Goal: Task Accomplishment & Management: Use online tool/utility

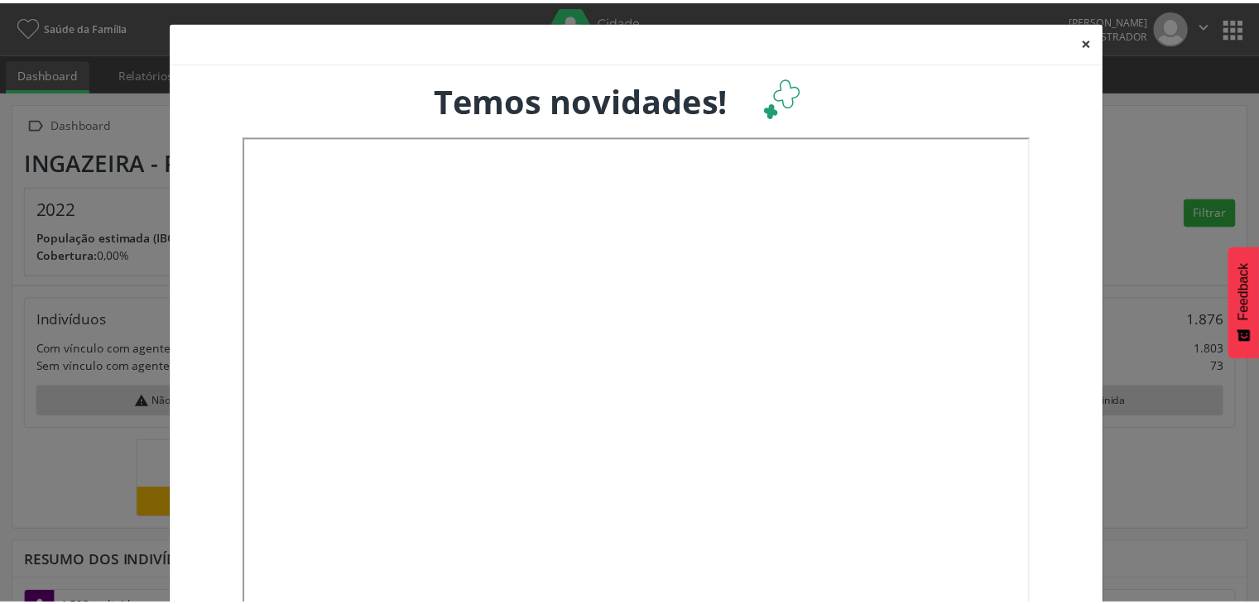
scroll to position [272, 415]
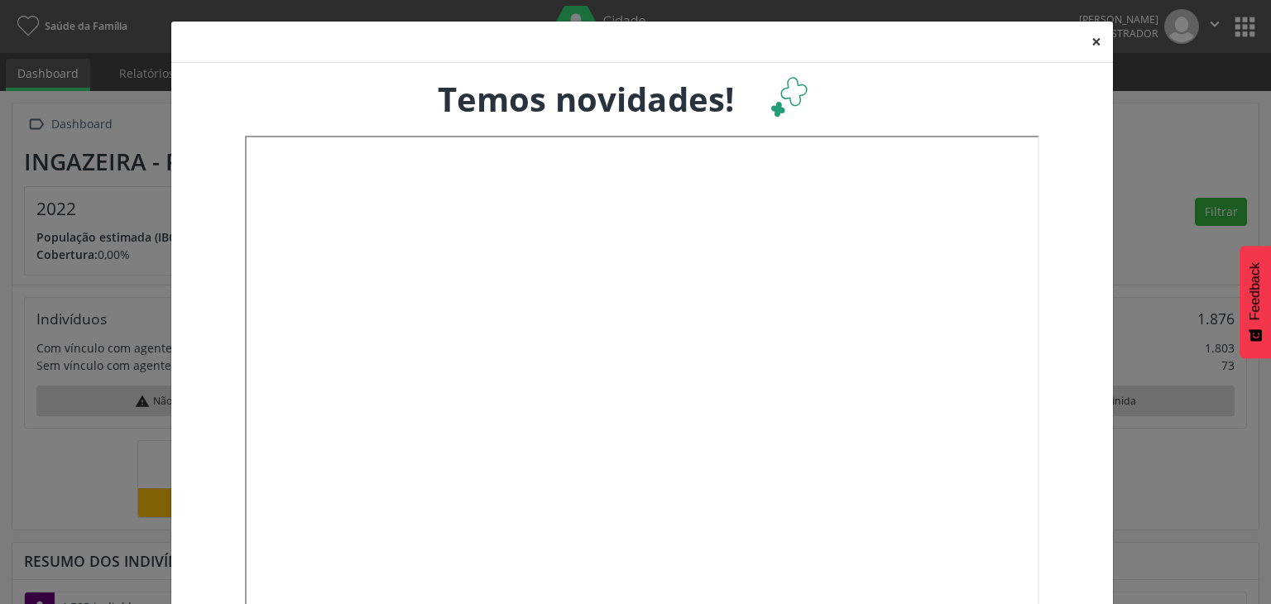
click at [1091, 44] on button "×" at bounding box center [1096, 42] width 33 height 41
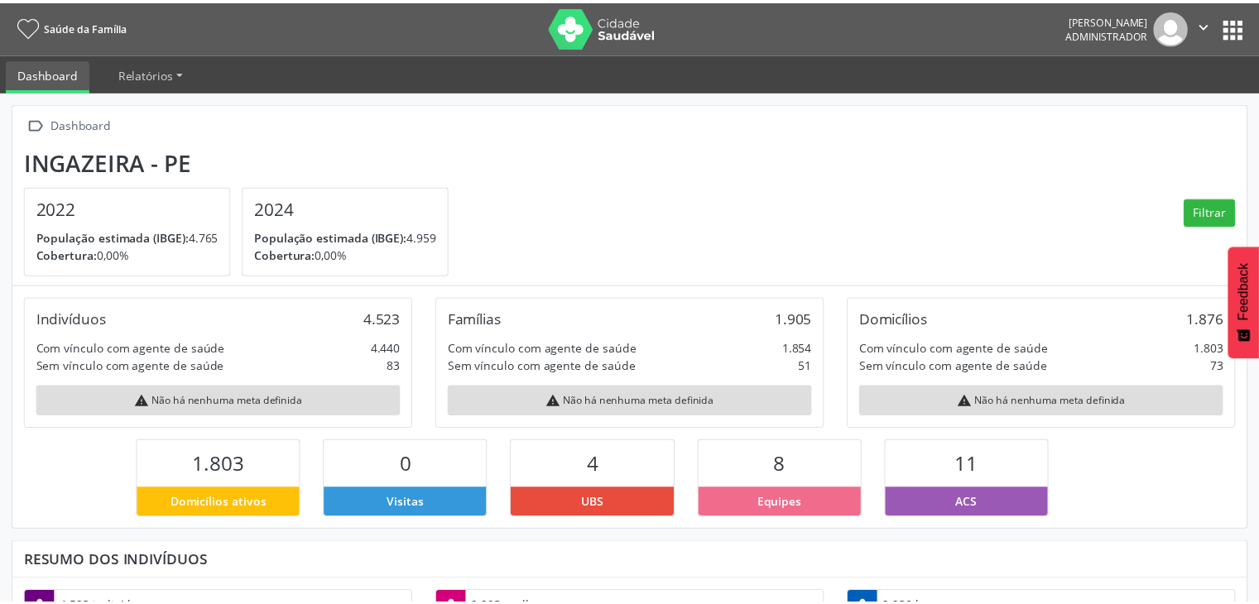
scroll to position [0, 0]
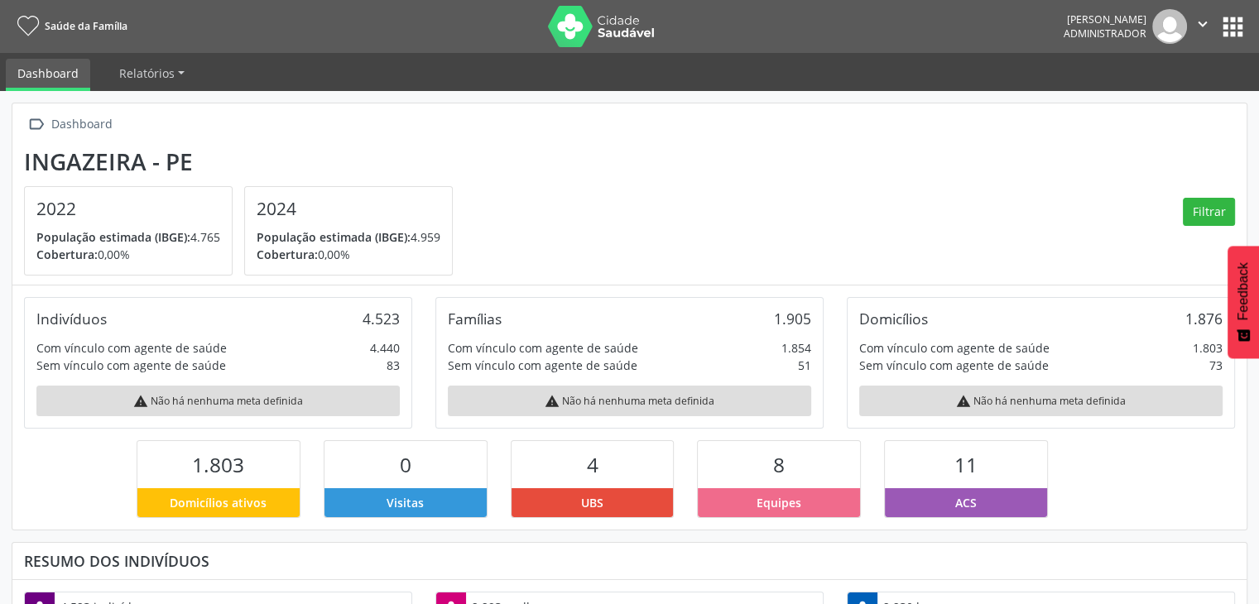
click at [1238, 17] on button "apps" at bounding box center [1232, 26] width 29 height 29
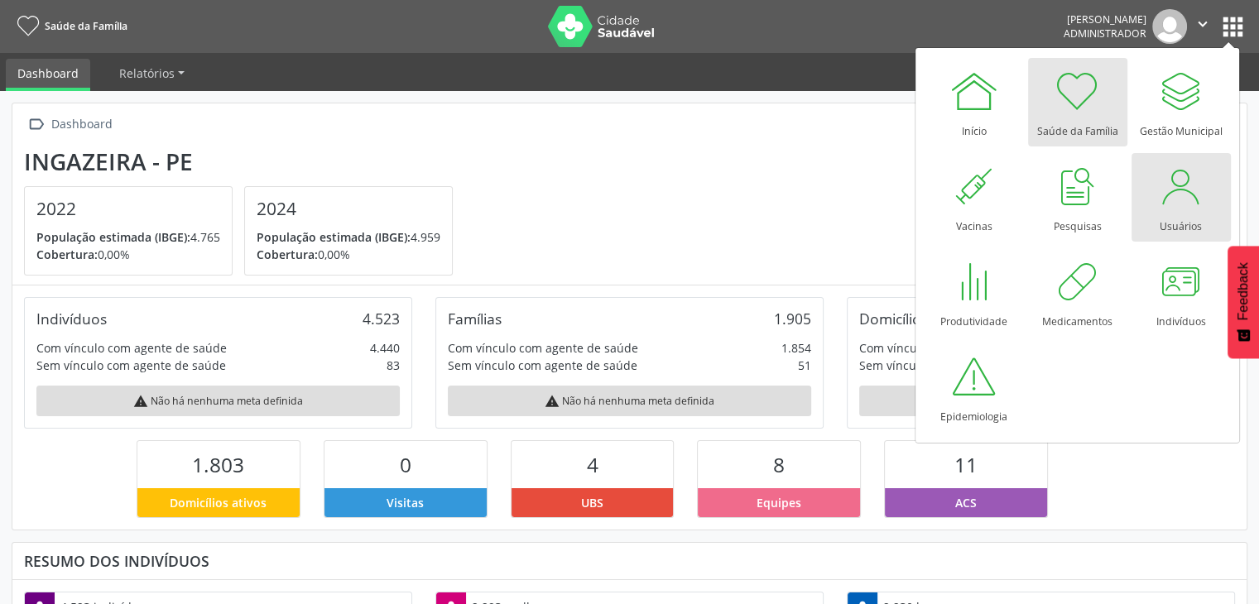
click at [1172, 198] on div at bounding box center [1181, 186] width 50 height 50
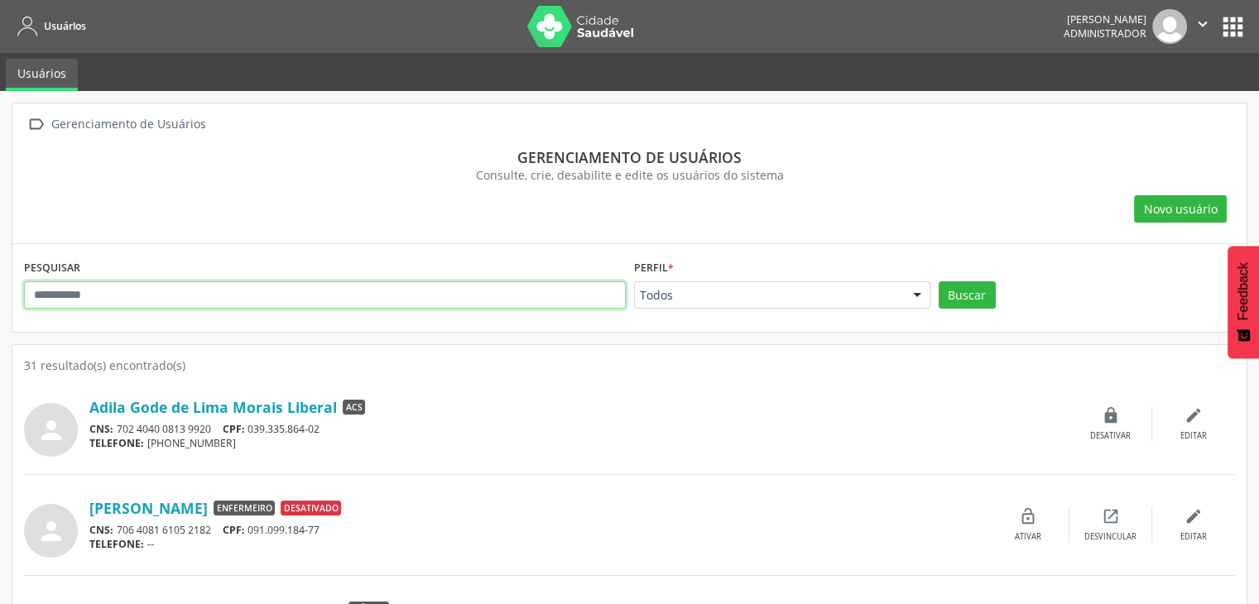
click at [313, 294] on input "text" at bounding box center [325, 295] width 602 height 28
click at [148, 281] on input "text" at bounding box center [325, 295] width 602 height 28
paste input "**********"
click at [938, 281] on button "Buscar" at bounding box center [966, 295] width 57 height 28
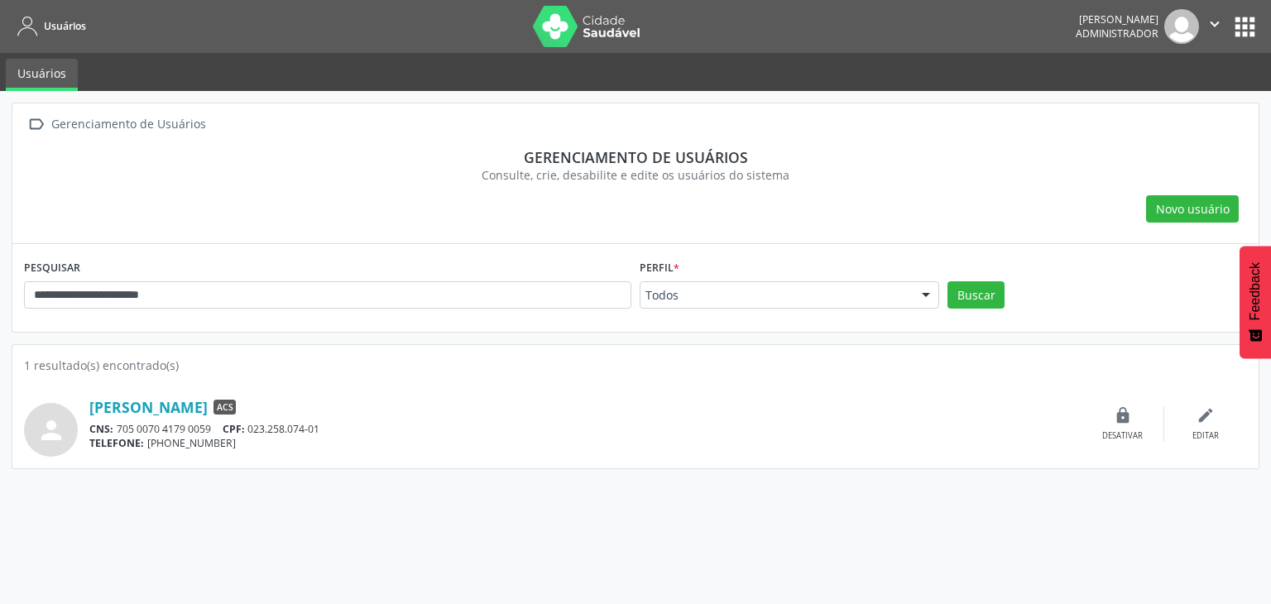
drag, startPoint x: 363, startPoint y: 431, endPoint x: 255, endPoint y: 429, distance: 108.4
click at [255, 429] on div "CNS: 705 0070 4179 0059 CPF: 023.258.074-01" at bounding box center [585, 429] width 992 height 14
copy div "023.258.074-01"
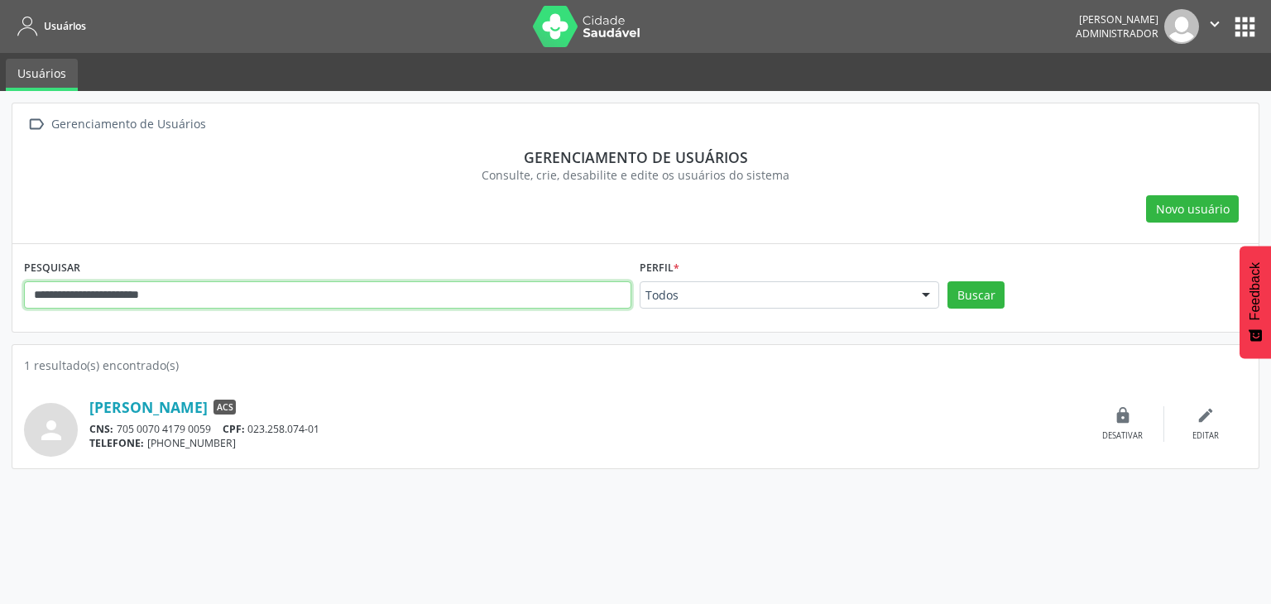
drag, startPoint x: 217, startPoint y: 301, endPoint x: 0, endPoint y: 271, distance: 218.9
click at [0, 271] on div "**********" at bounding box center [635, 347] width 1271 height 513
paste input "text"
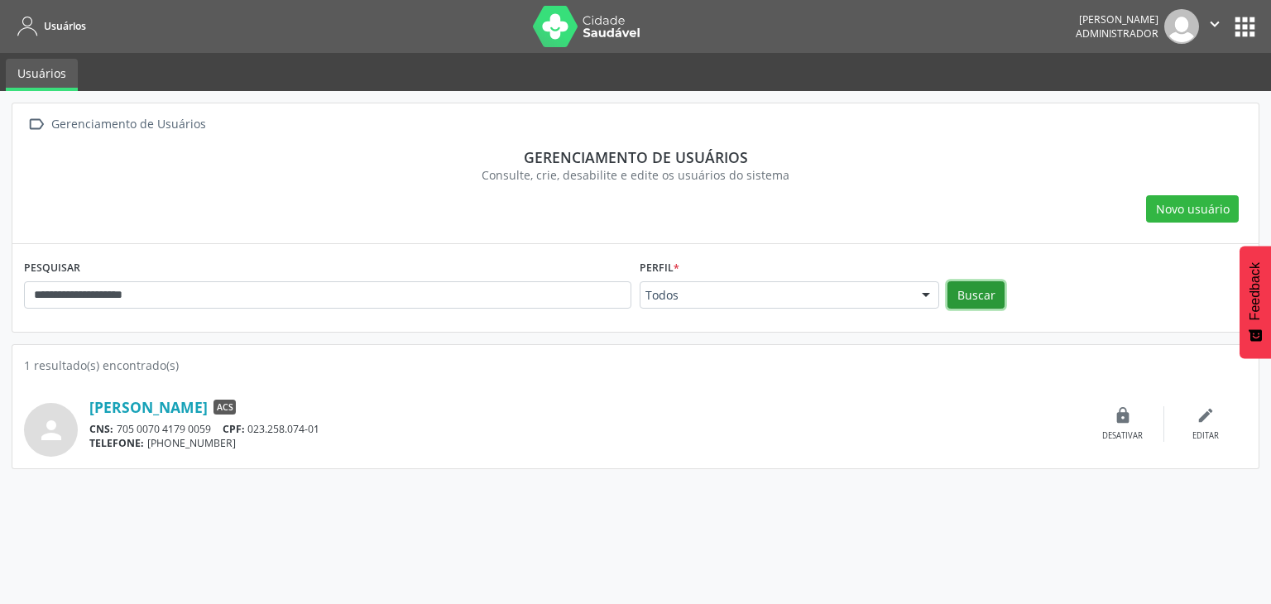
click at [986, 295] on button "Buscar" at bounding box center [975, 295] width 57 height 28
drag, startPoint x: 341, startPoint y: 427, endPoint x: 252, endPoint y: 433, distance: 88.7
click at [252, 433] on div "CNS: 700 3029 0545 5332 CPF: 108.547.584-02" at bounding box center [585, 429] width 992 height 14
copy div "108.547.584-02"
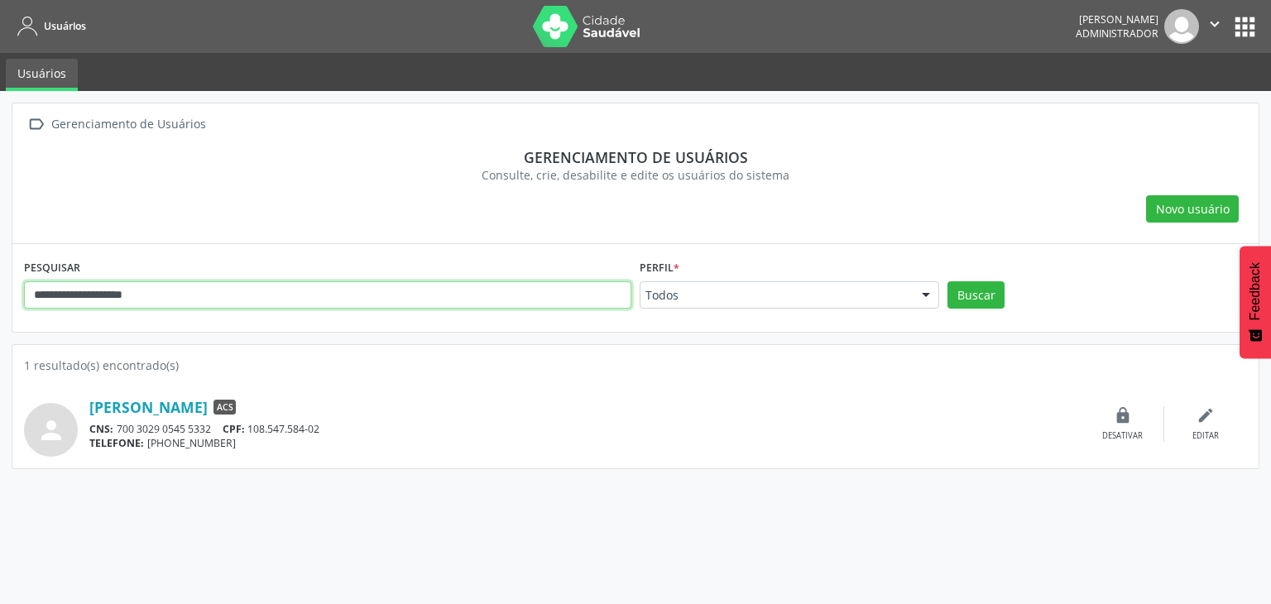
drag, startPoint x: 212, startPoint y: 286, endPoint x: 0, endPoint y: 297, distance: 212.1
click at [0, 296] on div "**********" at bounding box center [635, 347] width 1271 height 513
paste input "*********"
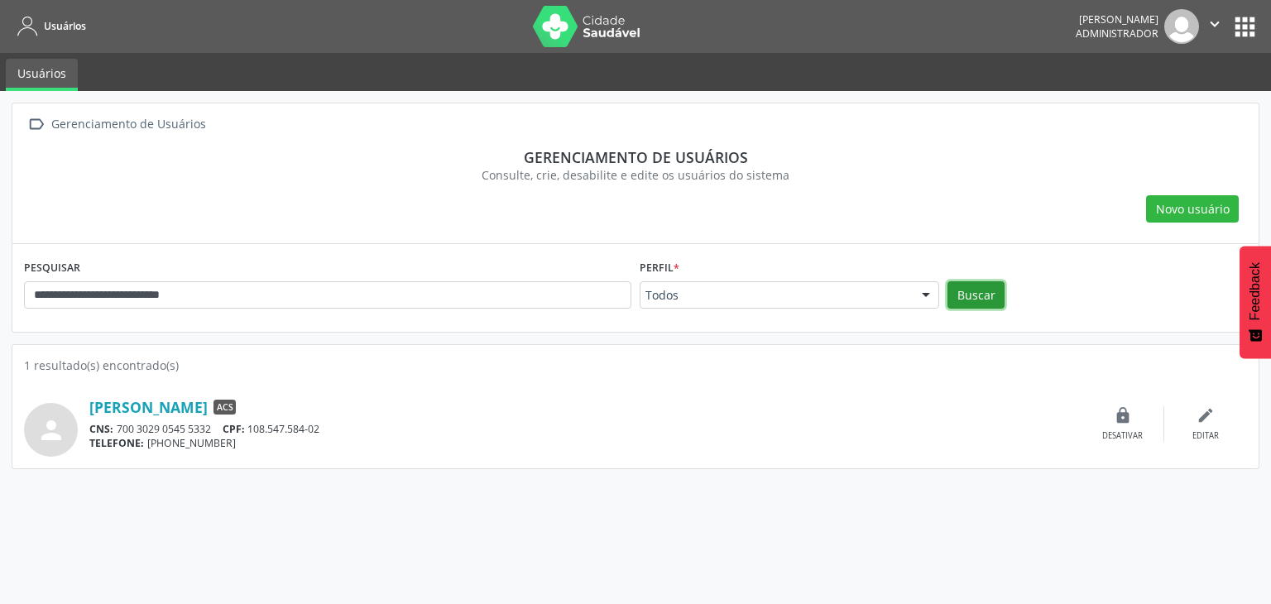
click at [975, 301] on button "Buscar" at bounding box center [975, 295] width 57 height 28
drag, startPoint x: 340, startPoint y: 433, endPoint x: 391, endPoint y: 428, distance: 50.7
click at [254, 428] on div "CNS: 700 5085 5232 5950 CPF: 064.544.684-02" at bounding box center [585, 429] width 992 height 14
copy div "064.544.684-02"
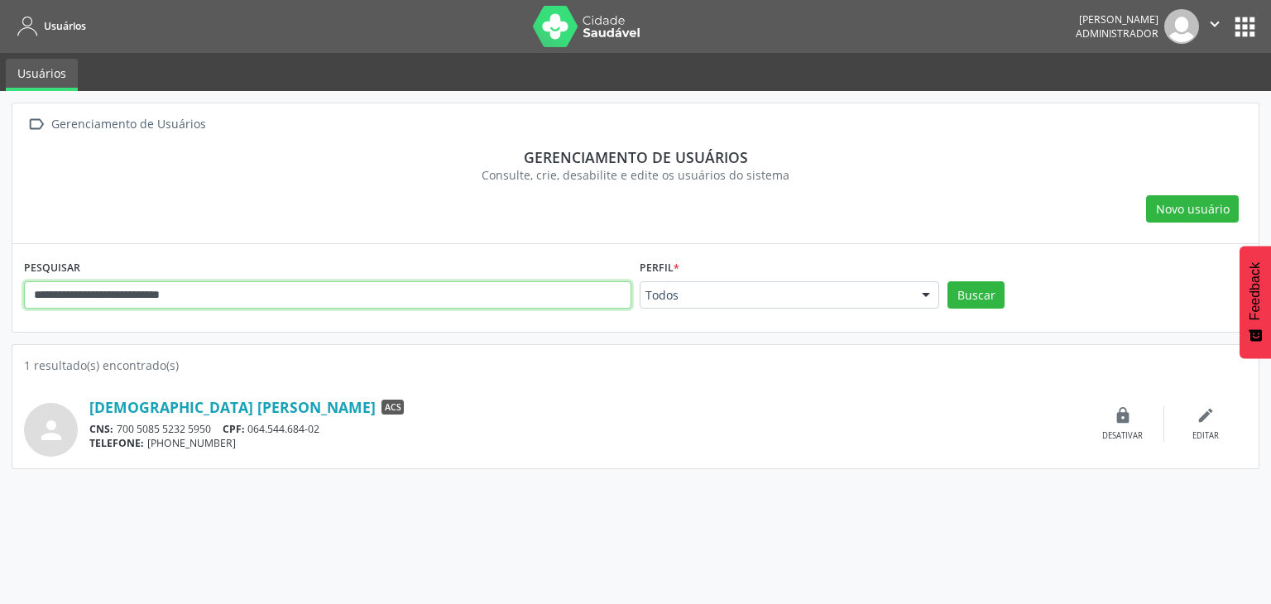
drag, startPoint x: 0, startPoint y: 277, endPoint x: 15, endPoint y: 274, distance: 15.3
click at [0, 269] on div "**********" at bounding box center [635, 347] width 1271 height 513
paste input "***"
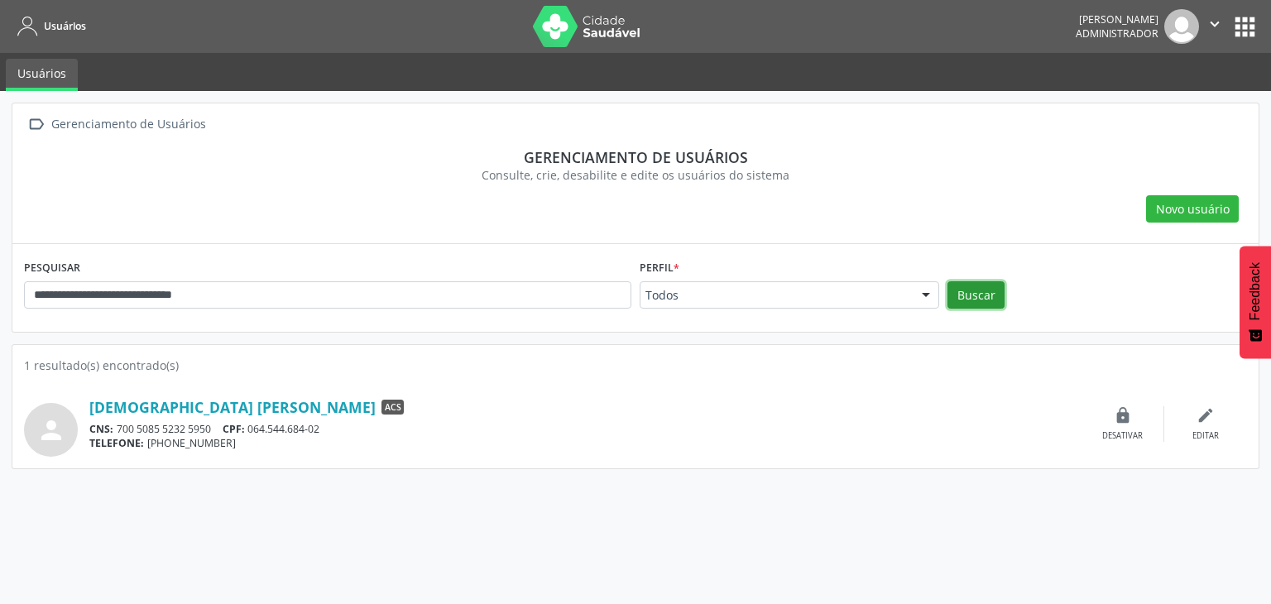
click at [986, 283] on button "Buscar" at bounding box center [975, 295] width 57 height 28
drag, startPoint x: 325, startPoint y: 430, endPoint x: 339, endPoint y: 431, distance: 14.1
click at [252, 429] on div "CNS: 702 4040 0813 9920 CPF: 039.335.864-02" at bounding box center [585, 429] width 992 height 14
copy div "039.335.864-02"
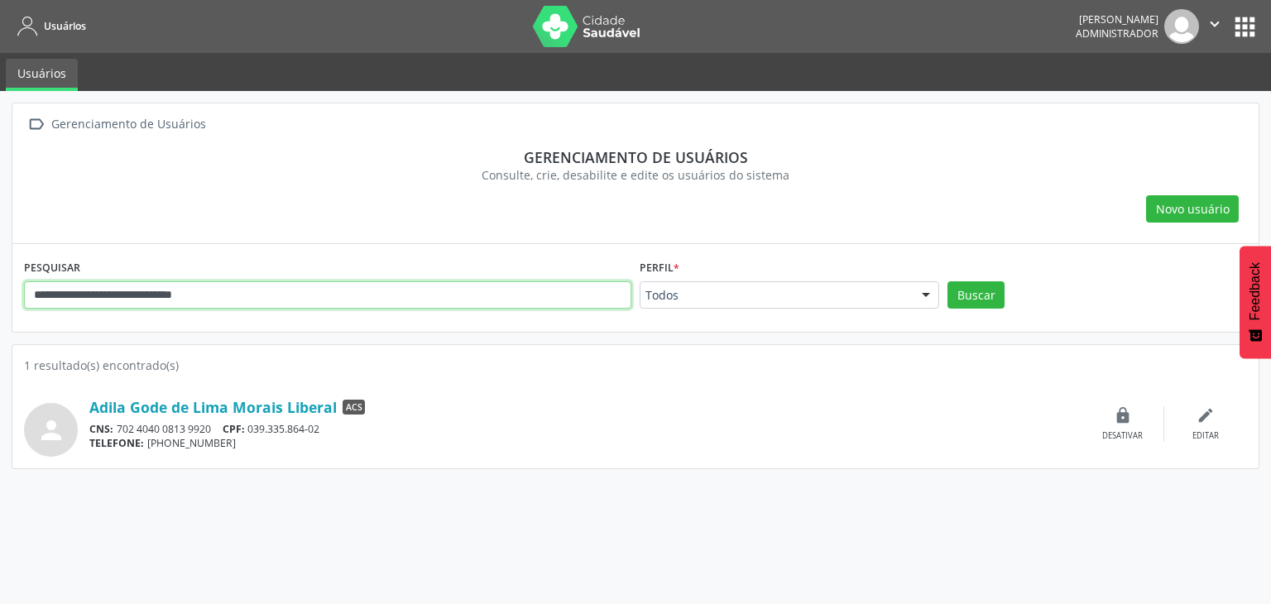
drag, startPoint x: 235, startPoint y: 297, endPoint x: 0, endPoint y: 276, distance: 235.9
click at [0, 276] on div "**********" at bounding box center [635, 347] width 1271 height 513
paste input "text"
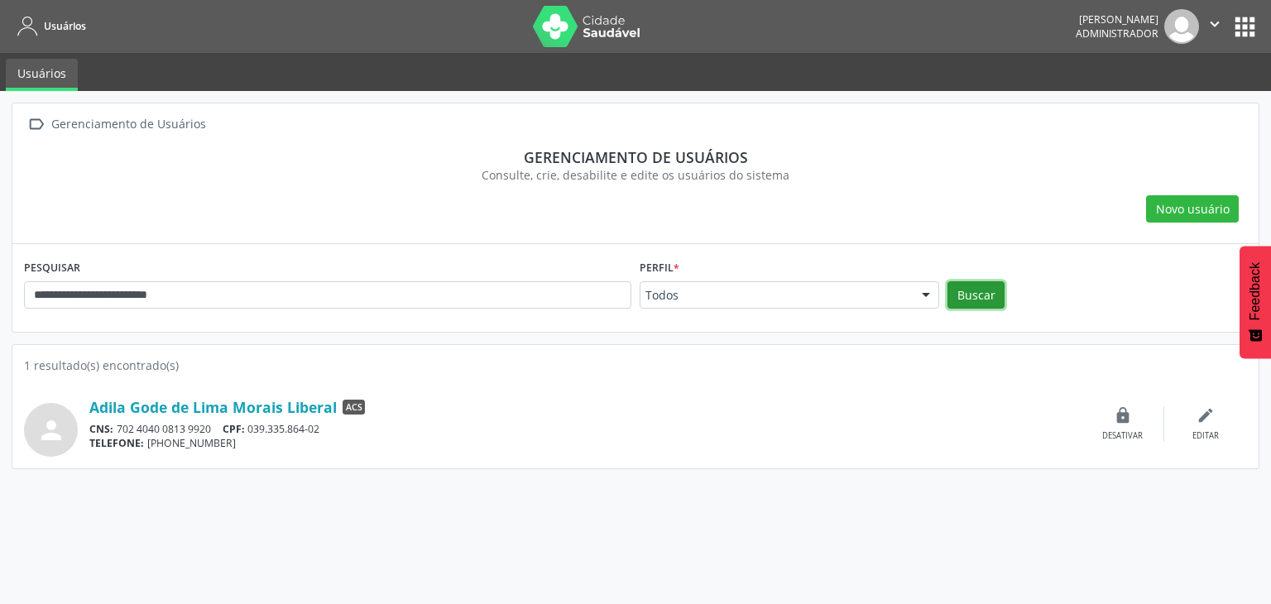
click at [996, 299] on button "Buscar" at bounding box center [975, 295] width 57 height 28
drag, startPoint x: 361, startPoint y: 431, endPoint x: 259, endPoint y: 429, distance: 101.8
click at [255, 429] on div "CNS: 705 0030 4663 2857 CPF: 120.740.354-70" at bounding box center [585, 429] width 992 height 14
copy div "120.740.354-70"
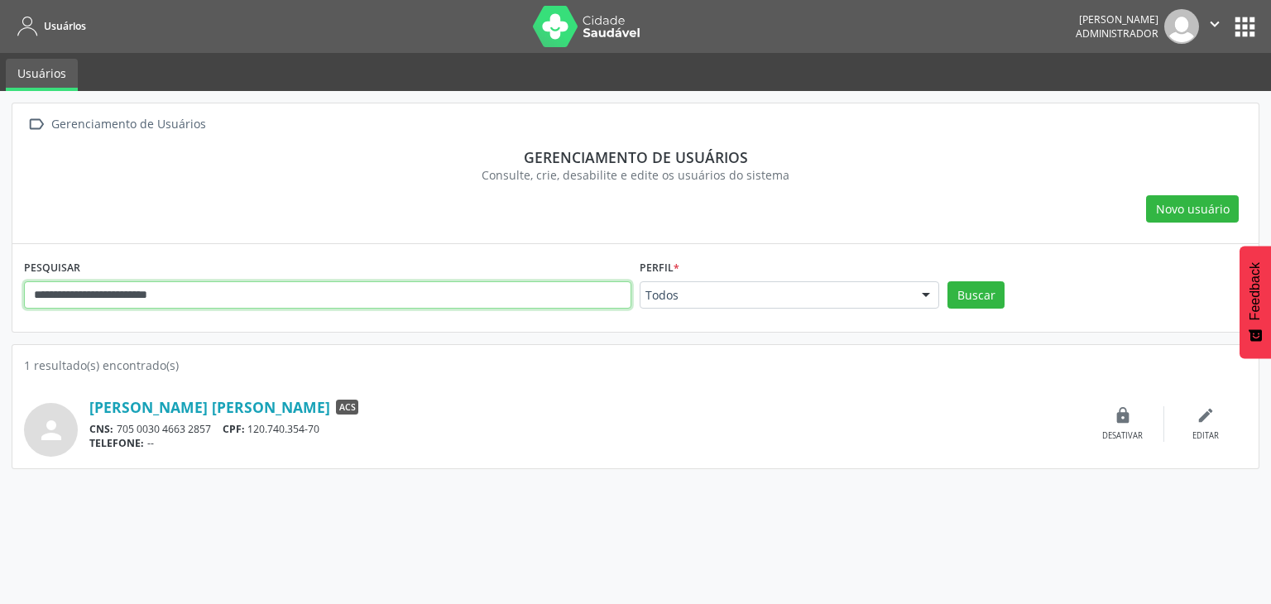
drag, startPoint x: 242, startPoint y: 300, endPoint x: 20, endPoint y: 283, distance: 222.4
click at [0, 271] on div "**********" at bounding box center [635, 347] width 1271 height 513
paste input "text"
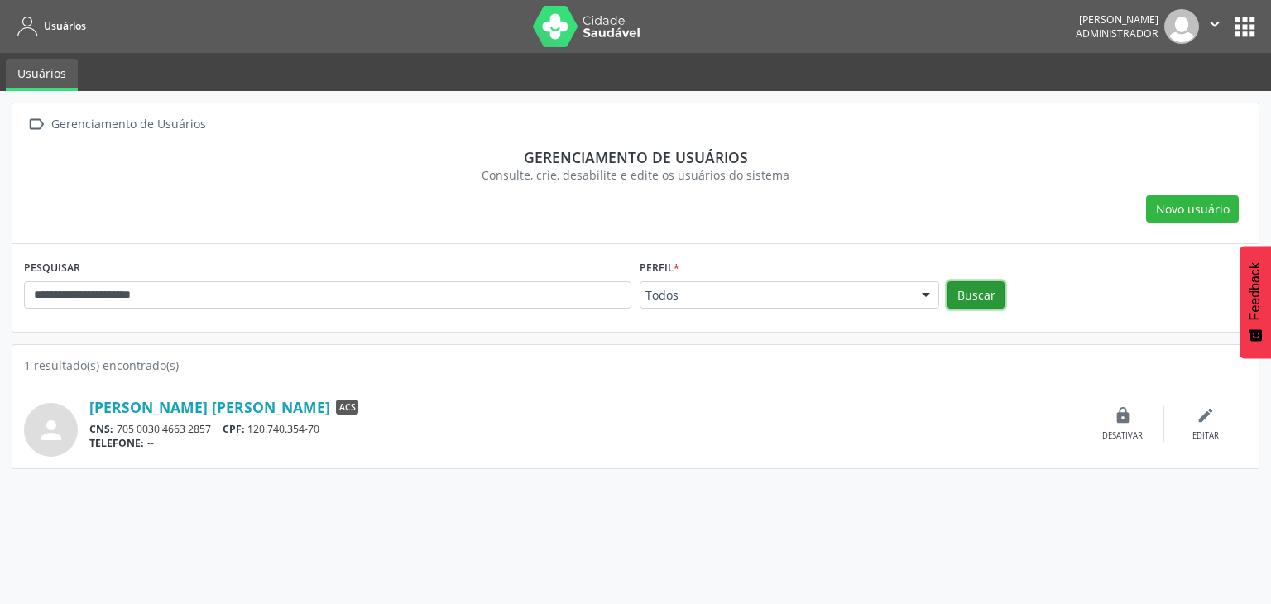
click at [998, 289] on button "Buscar" at bounding box center [975, 295] width 57 height 28
drag, startPoint x: 344, startPoint y: 421, endPoint x: 255, endPoint y: 432, distance: 90.0
click at [255, 432] on div "CNS: 709 2082 5974 3430 CPF: 040.407.954-74" at bounding box center [585, 429] width 992 height 14
copy div "040.407.954-74"
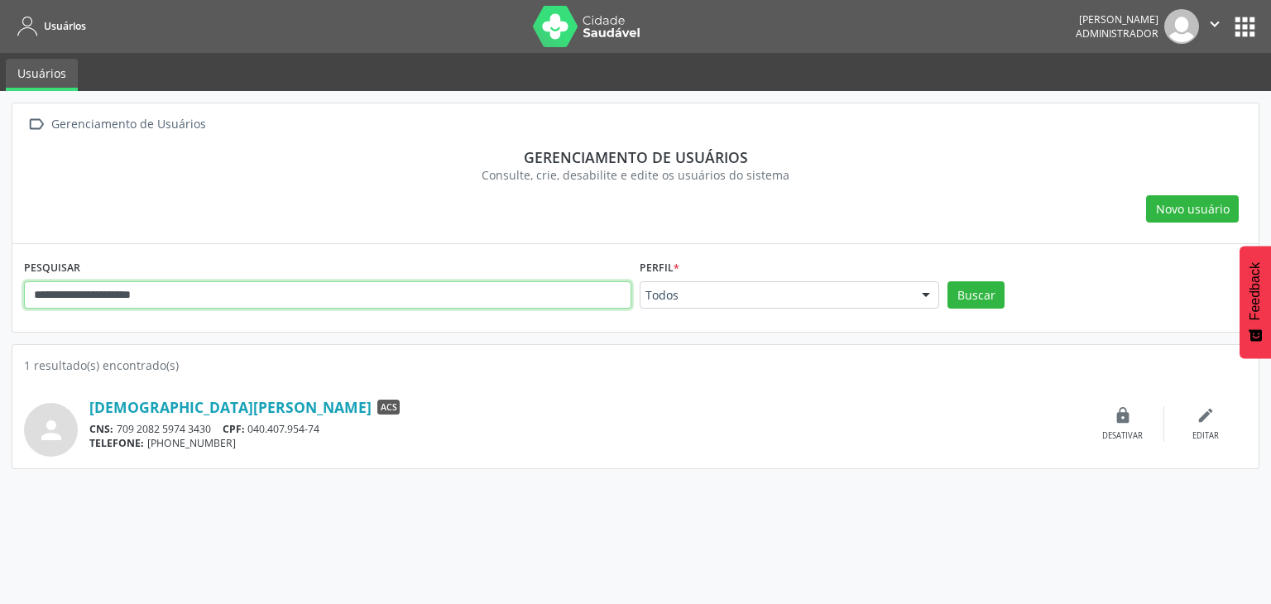
drag, startPoint x: 122, startPoint y: 304, endPoint x: 78, endPoint y: 279, distance: 51.1
click at [0, 281] on div "**********" at bounding box center [635, 347] width 1271 height 513
paste input "******"
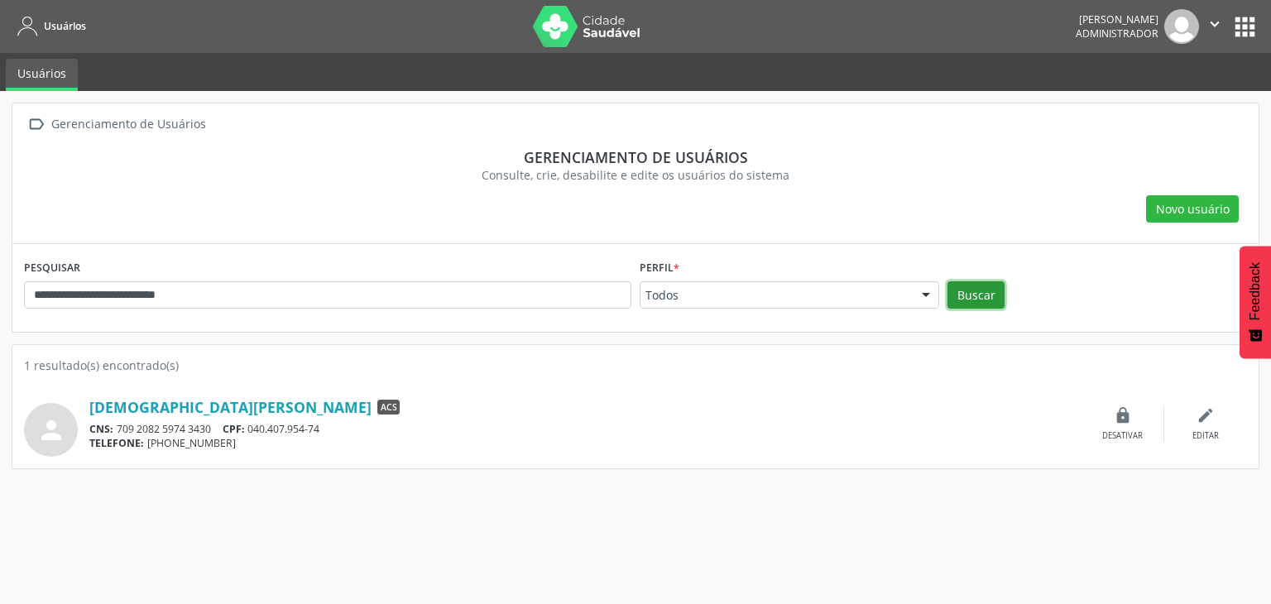
click at [981, 305] on button "Buscar" at bounding box center [975, 295] width 57 height 28
drag, startPoint x: 333, startPoint y: 427, endPoint x: 256, endPoint y: 426, distance: 77.8
click at [256, 426] on div "CNS: 704 5026 0748 0720 CPF: 077.978.524-05" at bounding box center [585, 429] width 992 height 14
copy div "077.978.524-05"
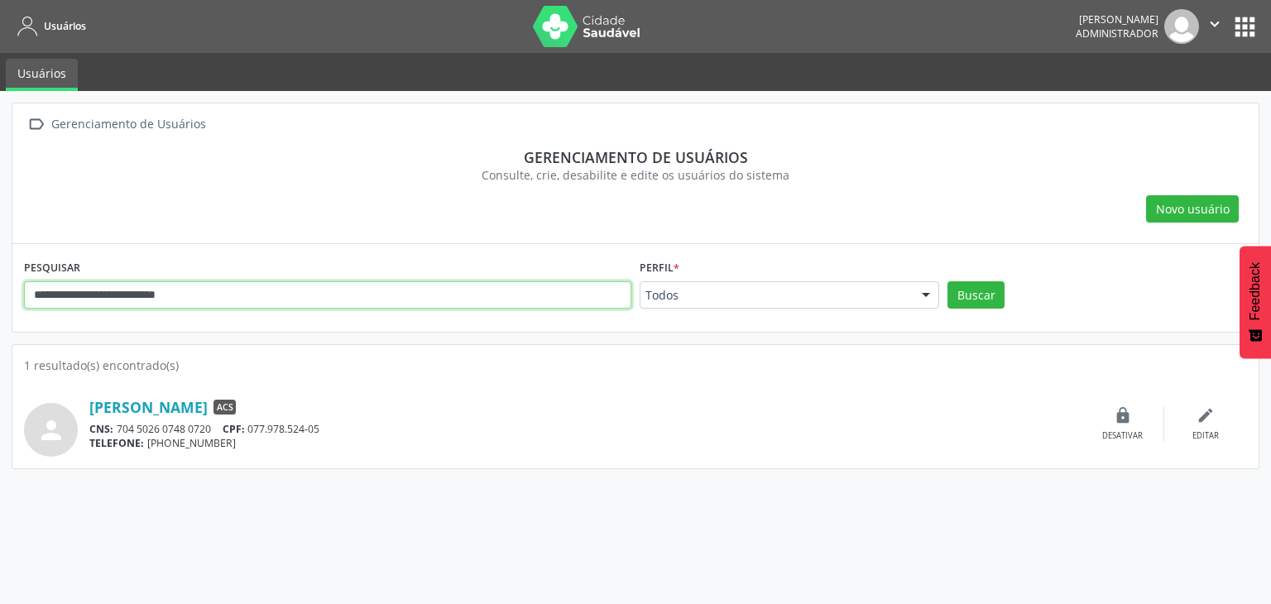
drag, startPoint x: 20, startPoint y: 297, endPoint x: 3, endPoint y: 292, distance: 17.3
click at [0, 292] on div "**********" at bounding box center [635, 347] width 1271 height 513
paste input "*"
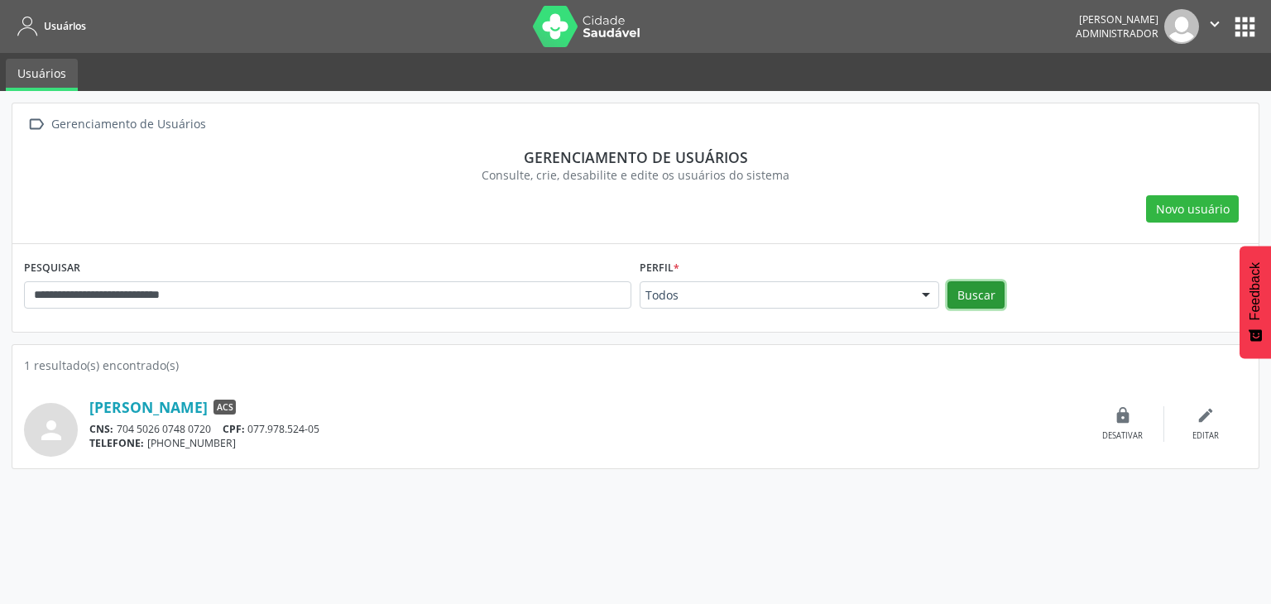
click at [998, 303] on button "Buscar" at bounding box center [975, 295] width 57 height 28
drag, startPoint x: 333, startPoint y: 432, endPoint x: 255, endPoint y: 428, distance: 77.9
click at [255, 428] on div "CNS: 708 6040 5911 3683 CPF: 052.971.654-23" at bounding box center [585, 429] width 992 height 14
copy div "052.971.654-23"
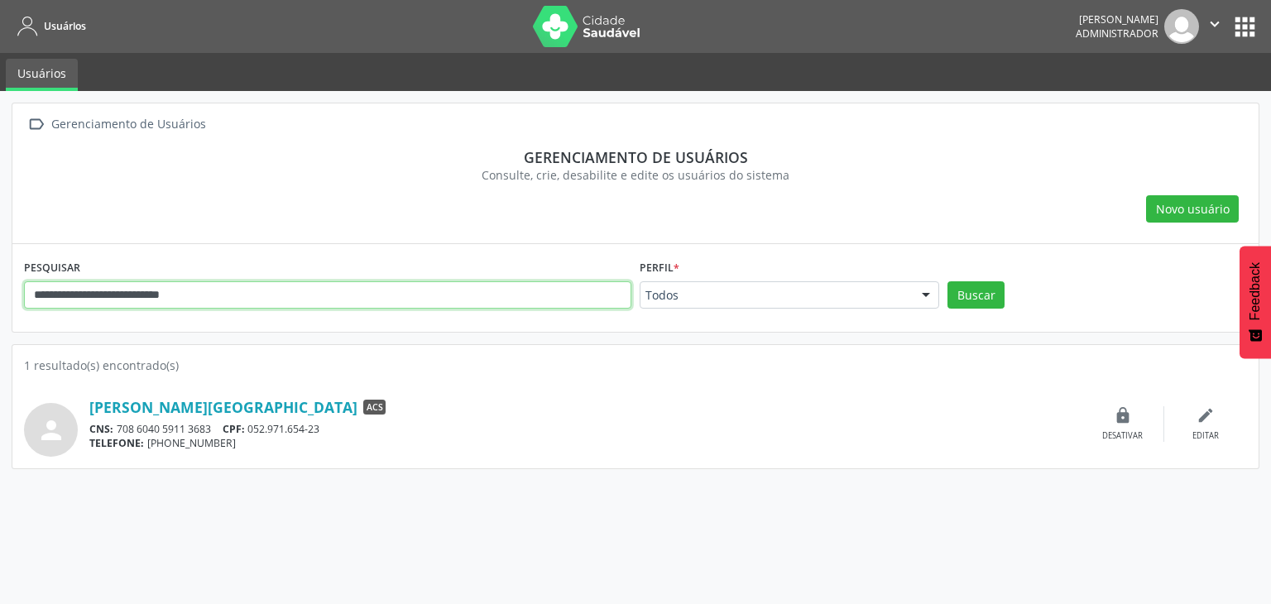
drag, startPoint x: 268, startPoint y: 302, endPoint x: 9, endPoint y: 272, distance: 260.7
click at [0, 270] on div "**********" at bounding box center [635, 347] width 1271 height 513
paste input "text"
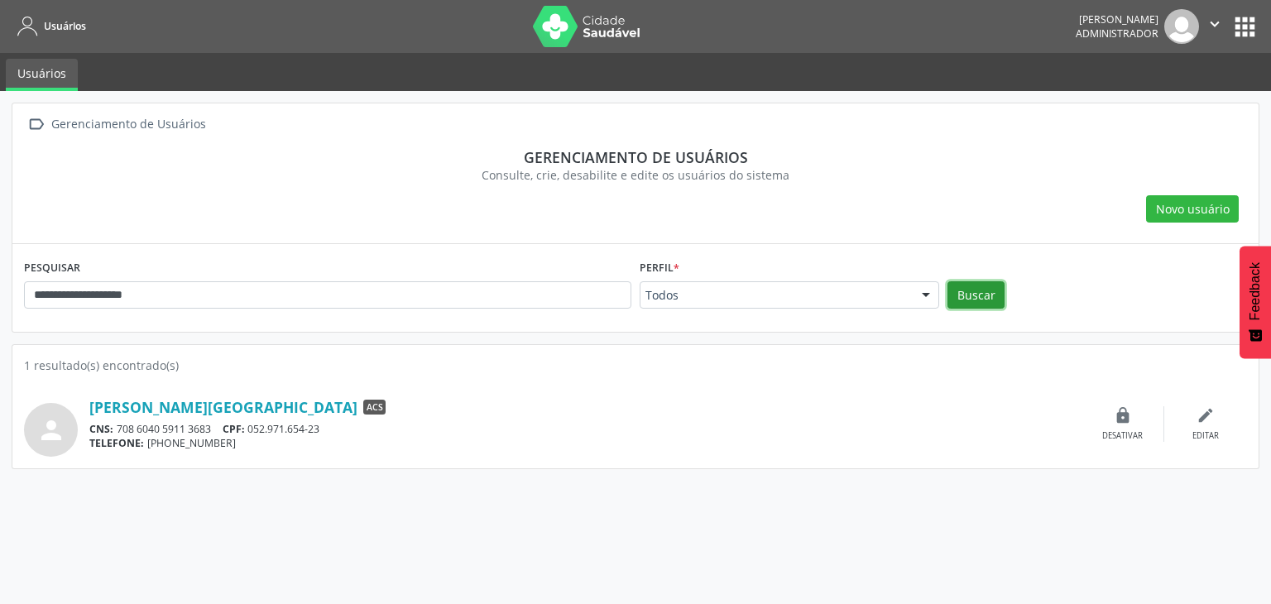
click at [1000, 289] on button "Buscar" at bounding box center [975, 295] width 57 height 28
drag, startPoint x: 340, startPoint y: 431, endPoint x: 254, endPoint y: 423, distance: 86.5
click at [254, 430] on div "CNS: 708 6011 8585 7790 CPF: 763.207.664-68" at bounding box center [585, 429] width 992 height 14
copy div "763.207.664-68"
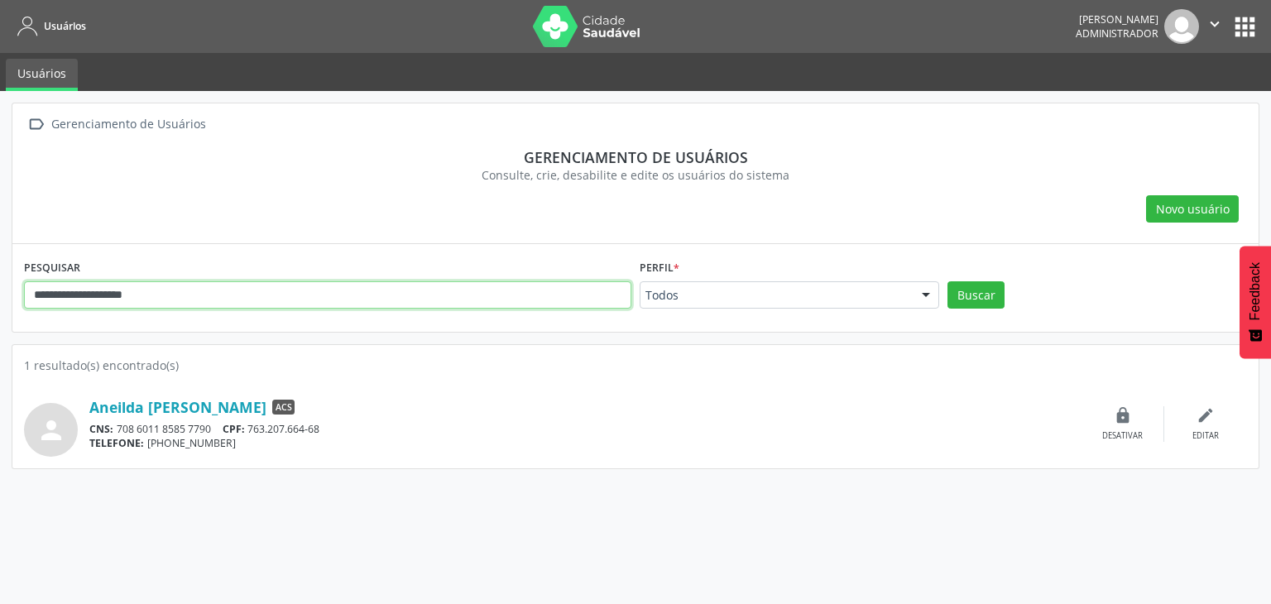
drag, startPoint x: 204, startPoint y: 289, endPoint x: 19, endPoint y: 275, distance: 185.9
click at [0, 272] on div "**********" at bounding box center [635, 347] width 1271 height 513
paste input "**********"
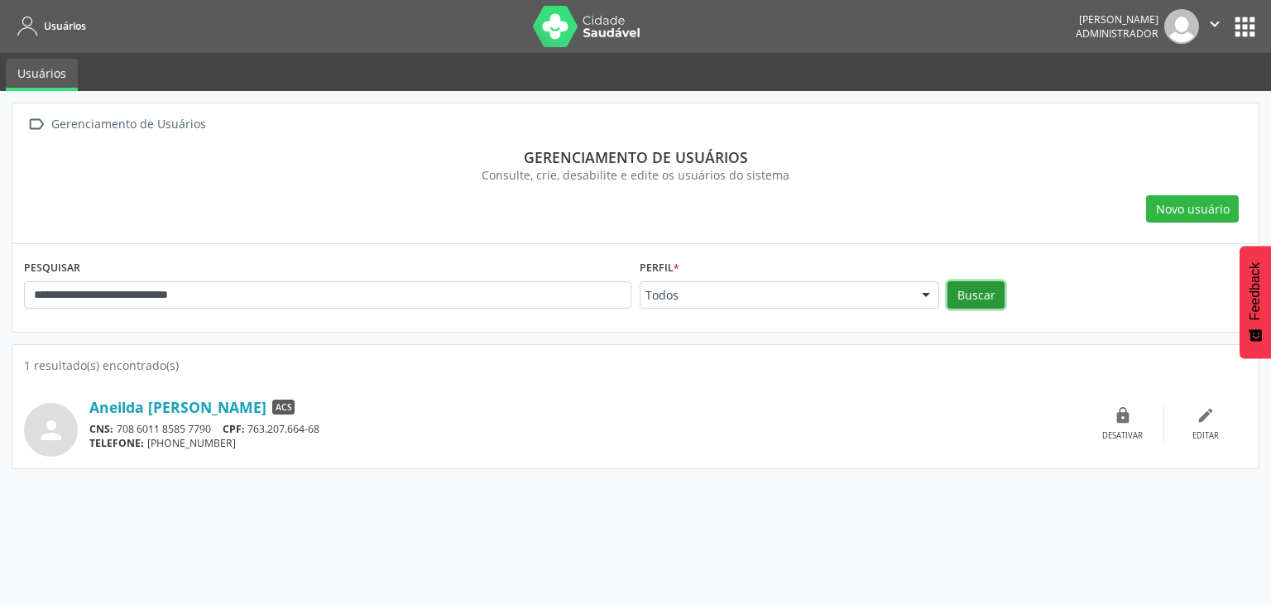
click at [985, 293] on button "Buscar" at bounding box center [975, 295] width 57 height 28
drag, startPoint x: 332, startPoint y: 429, endPoint x: 250, endPoint y: 425, distance: 82.0
click at [250, 425] on div "CNS: 704 3045 7497 7099 CPF: 038.850.524-90" at bounding box center [585, 429] width 992 height 14
copy div "038.850.524-90"
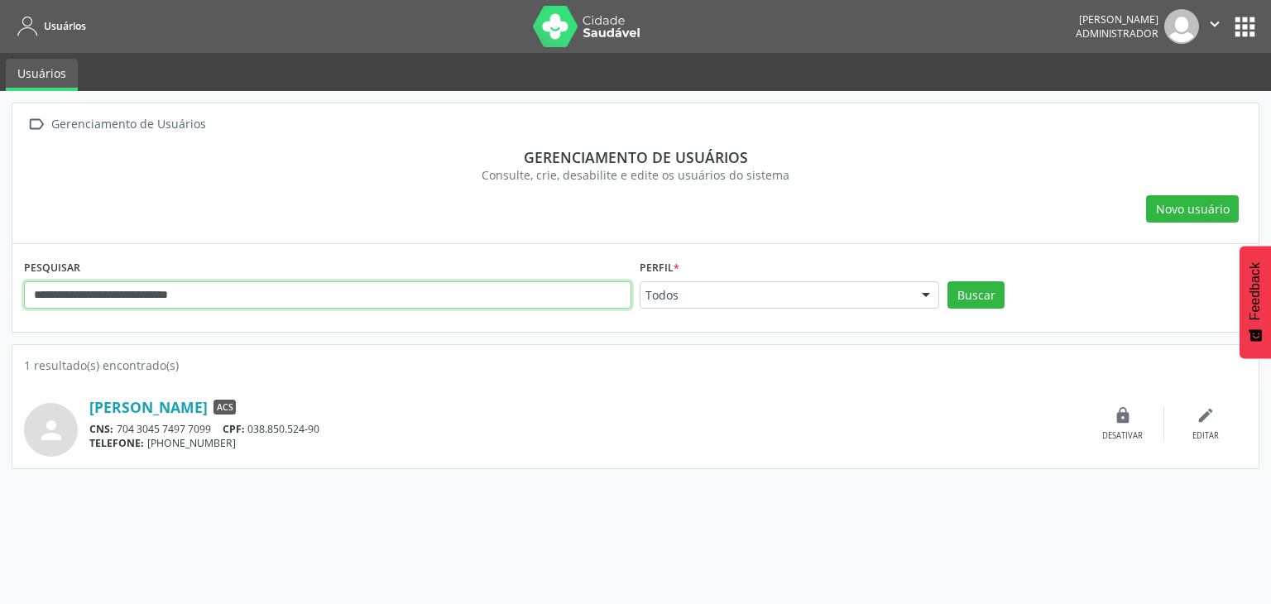
drag, startPoint x: 245, startPoint y: 292, endPoint x: 0, endPoint y: 249, distance: 248.7
click at [0, 249] on div "**********" at bounding box center [635, 347] width 1271 height 513
paste input "text"
type input "**********"
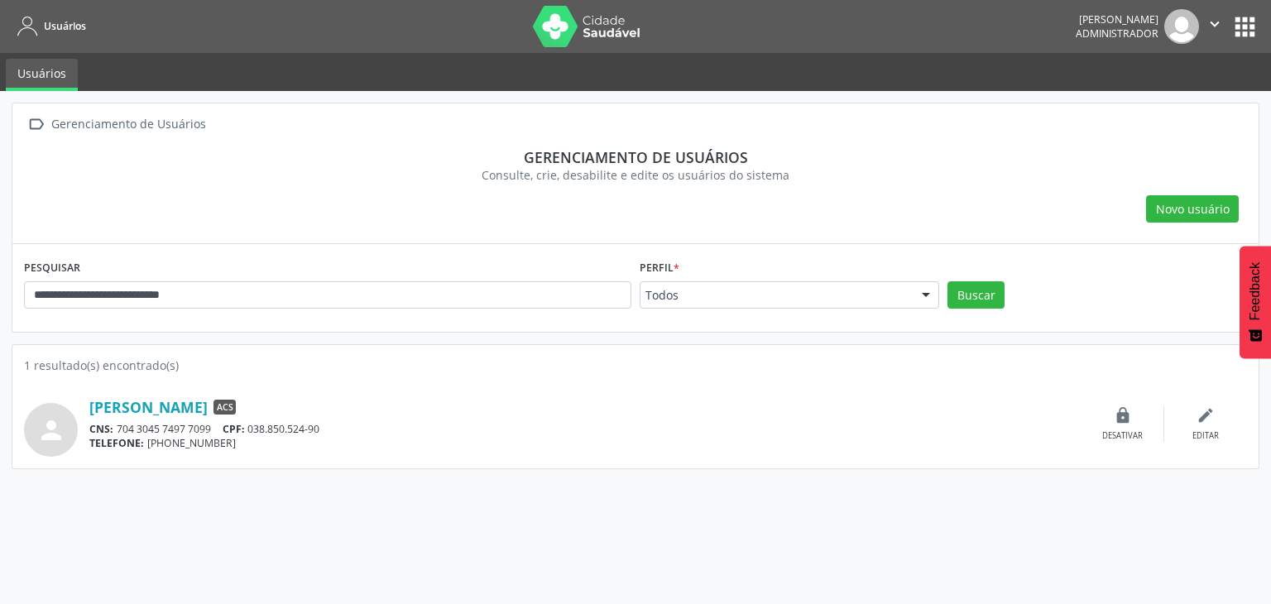
click at [1004, 300] on div "Buscar" at bounding box center [1097, 301] width 308 height 40
click at [992, 298] on button "Buscar" at bounding box center [975, 295] width 57 height 28
drag, startPoint x: 347, startPoint y: 427, endPoint x: 343, endPoint y: 448, distance: 21.1
click at [256, 429] on div "CNS: 701 4066 9098 5139 CPF: 032.404.344-90" at bounding box center [585, 429] width 992 height 14
